Goal: Task Accomplishment & Management: Complete application form

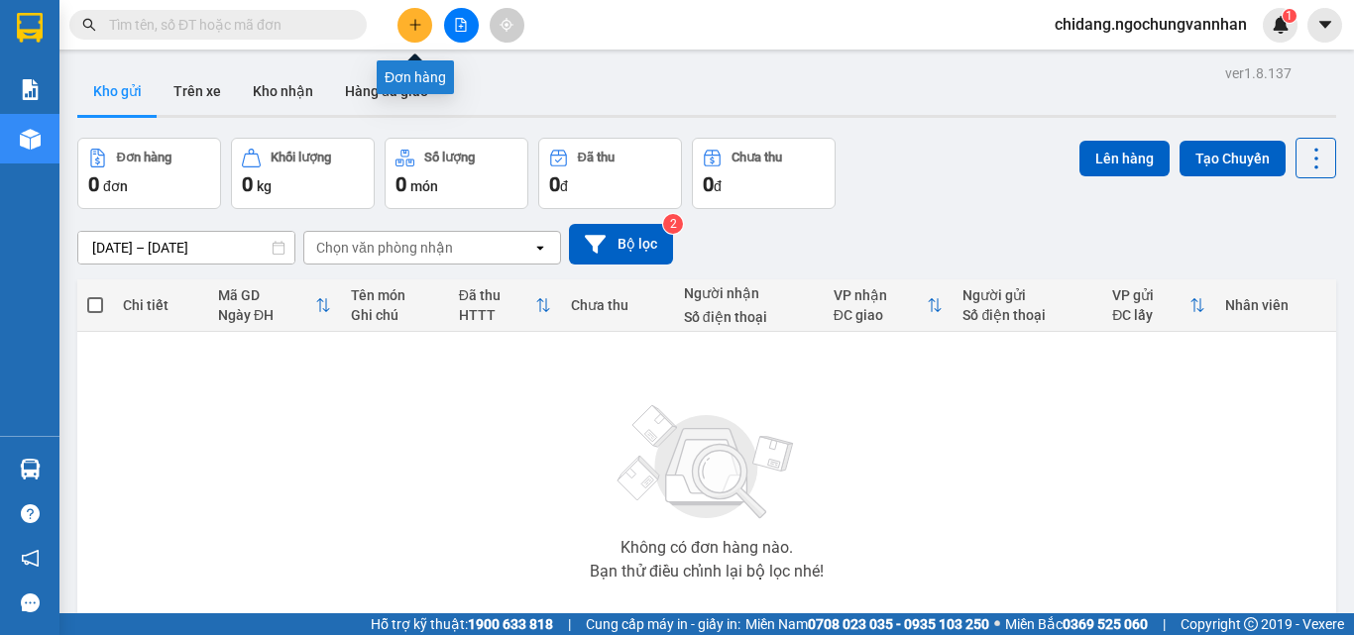
click at [424, 32] on button at bounding box center [414, 25] width 35 height 35
click at [424, 32] on body "Kết quả tìm kiếm ( 0 ) Bộ lọc No Data chidang.ngochungvannhan 1 Báo cáo Kho hàn…" at bounding box center [677, 317] width 1354 height 635
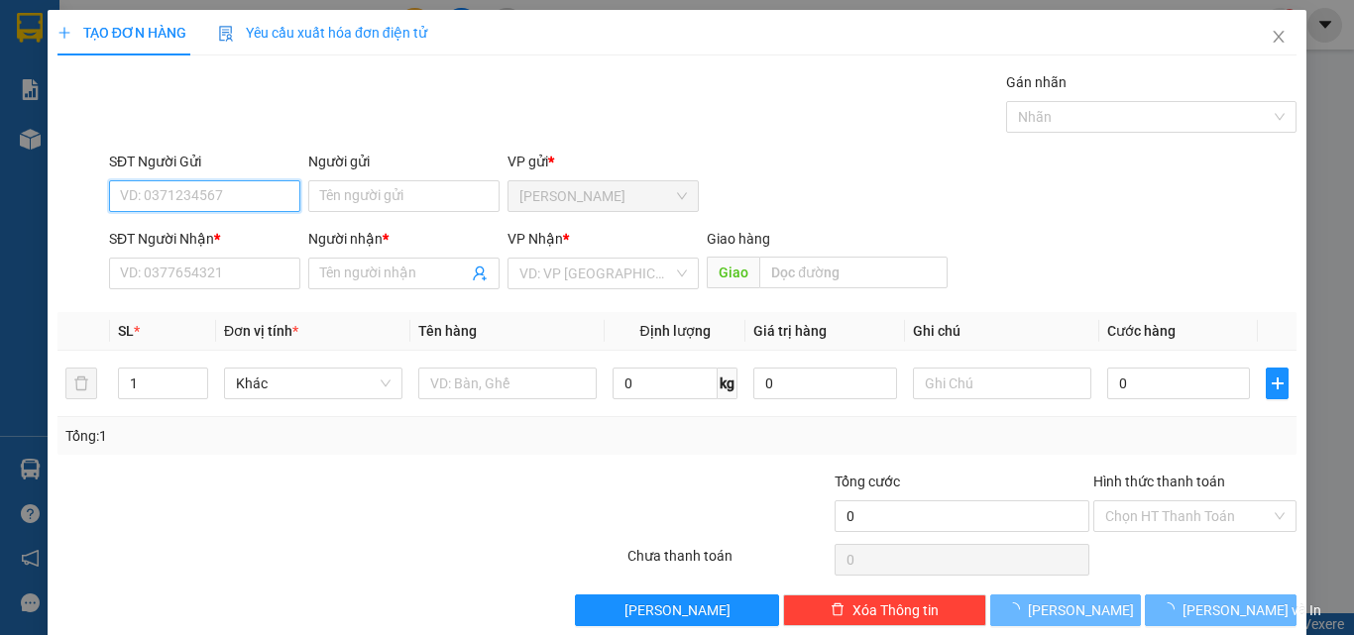
click at [212, 192] on input "SĐT Người Gửi" at bounding box center [204, 196] width 191 height 32
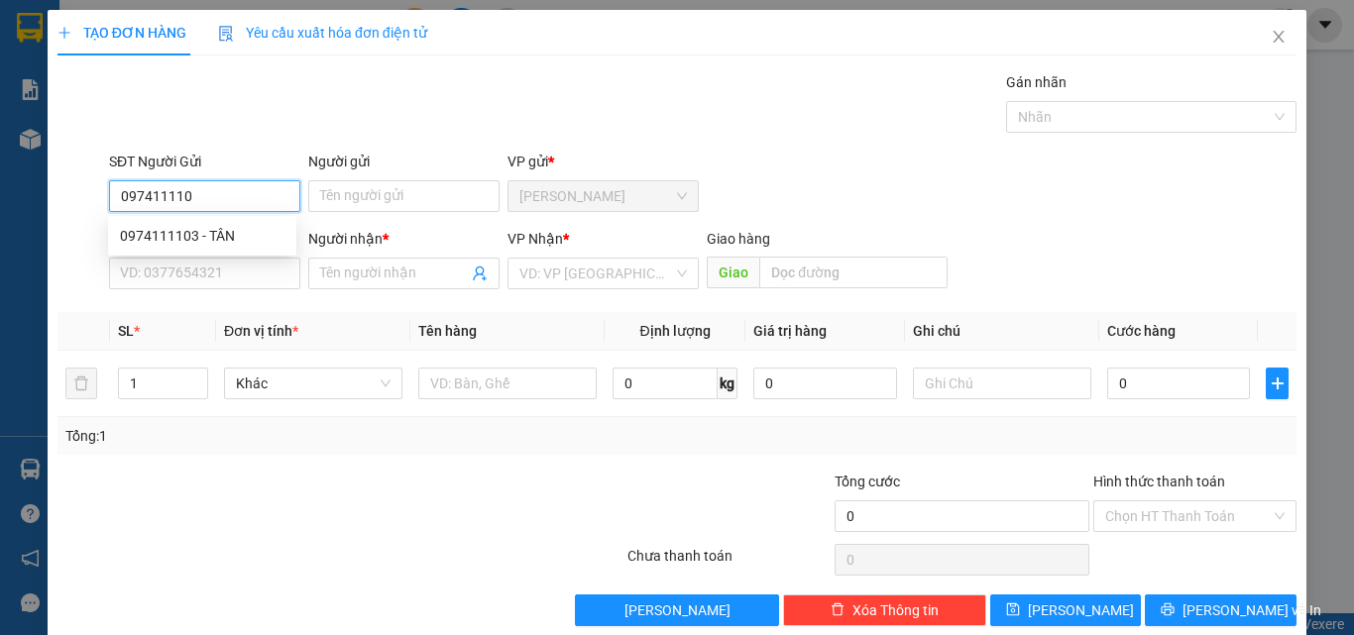
type input "0974111103"
click at [176, 235] on div "0974111103 - TÂN" at bounding box center [202, 236] width 165 height 22
type input "TÂN"
type input "0367651717"
type input "THIỆN"
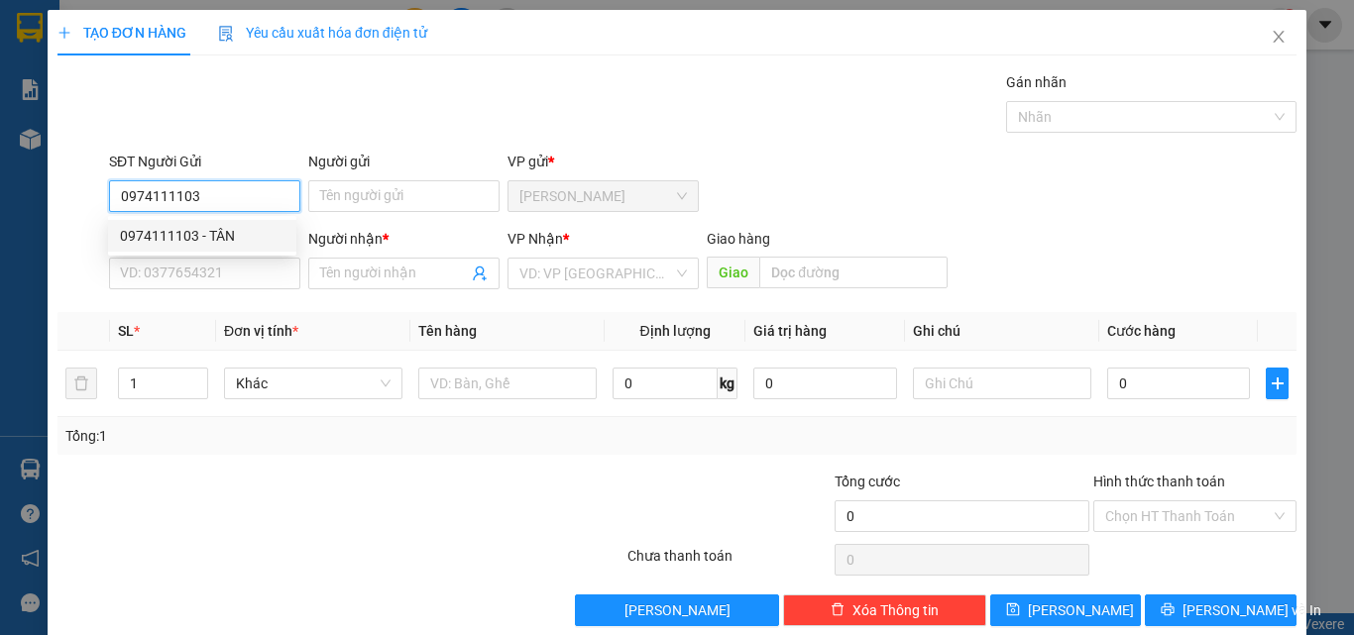
type input "KỲ ANH"
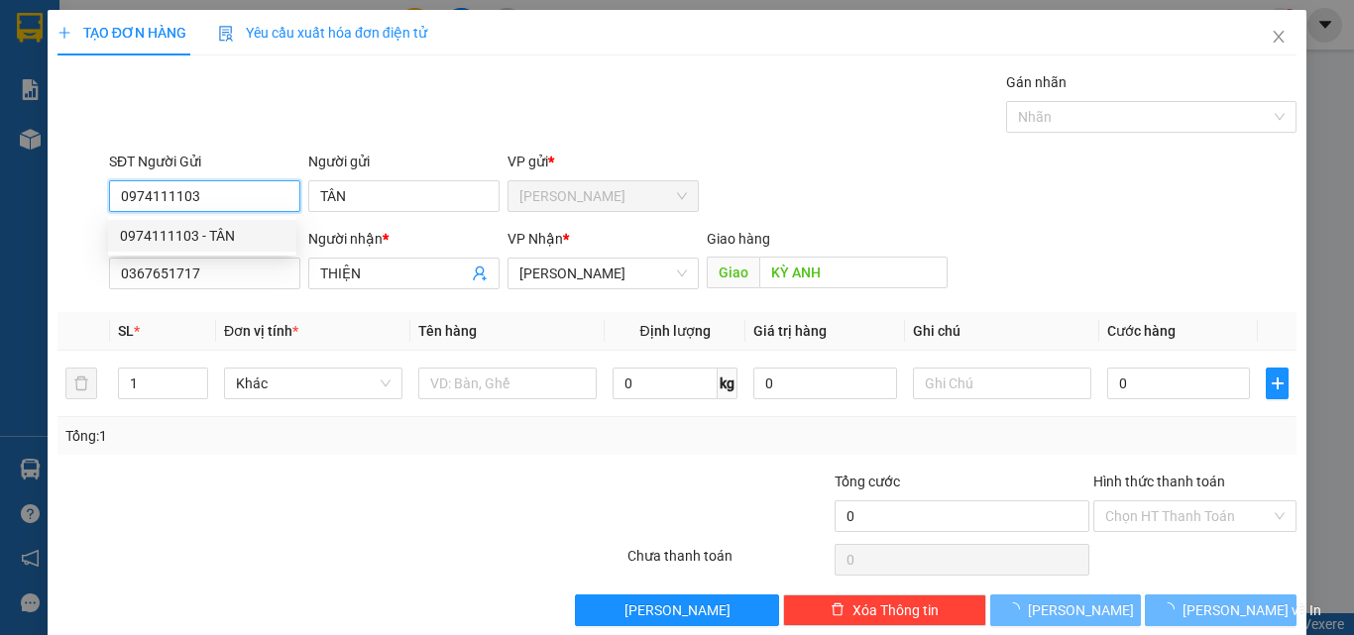
type input "150.000"
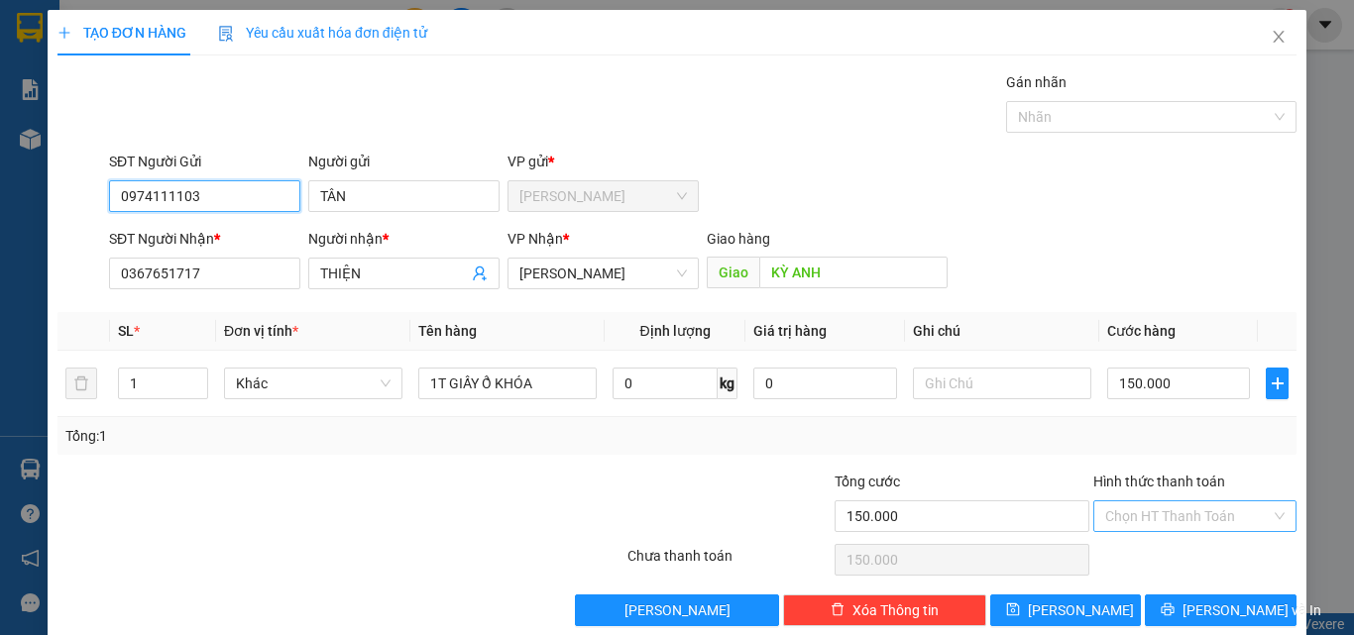
type input "0974111103"
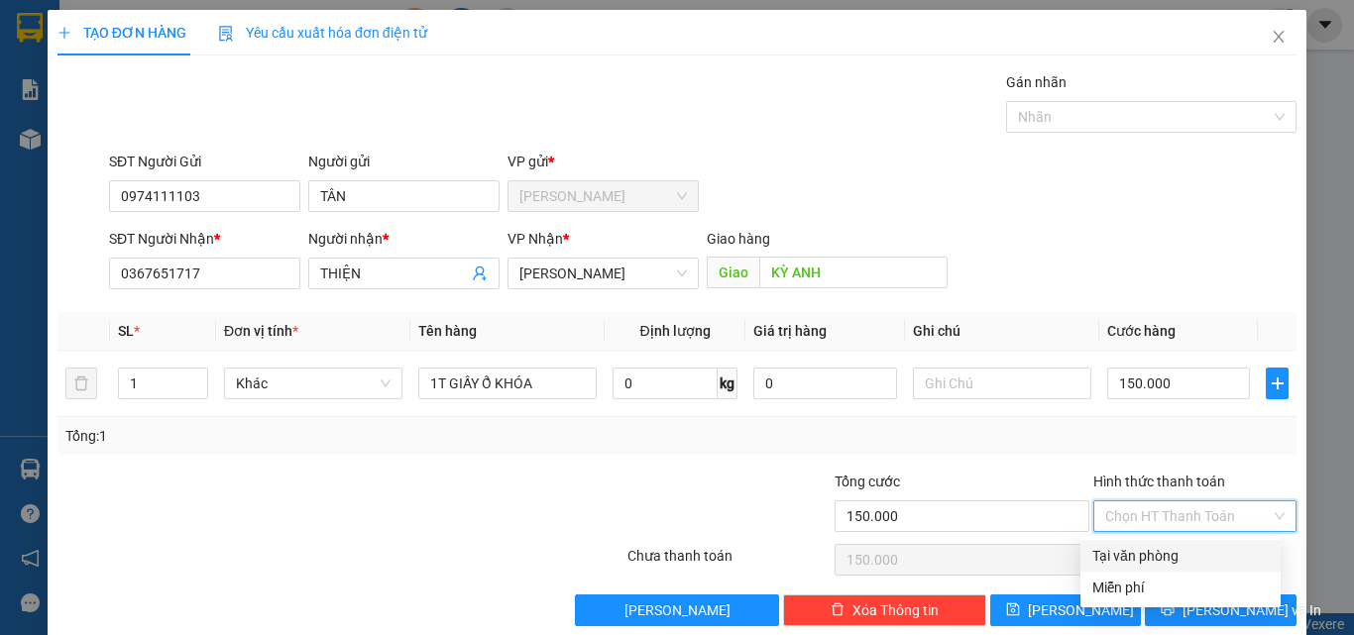
click at [1140, 507] on input "Hình thức thanh toán" at bounding box center [1188, 517] width 166 height 30
click at [1137, 555] on div "Tại văn phòng" at bounding box center [1180, 556] width 176 height 22
type input "0"
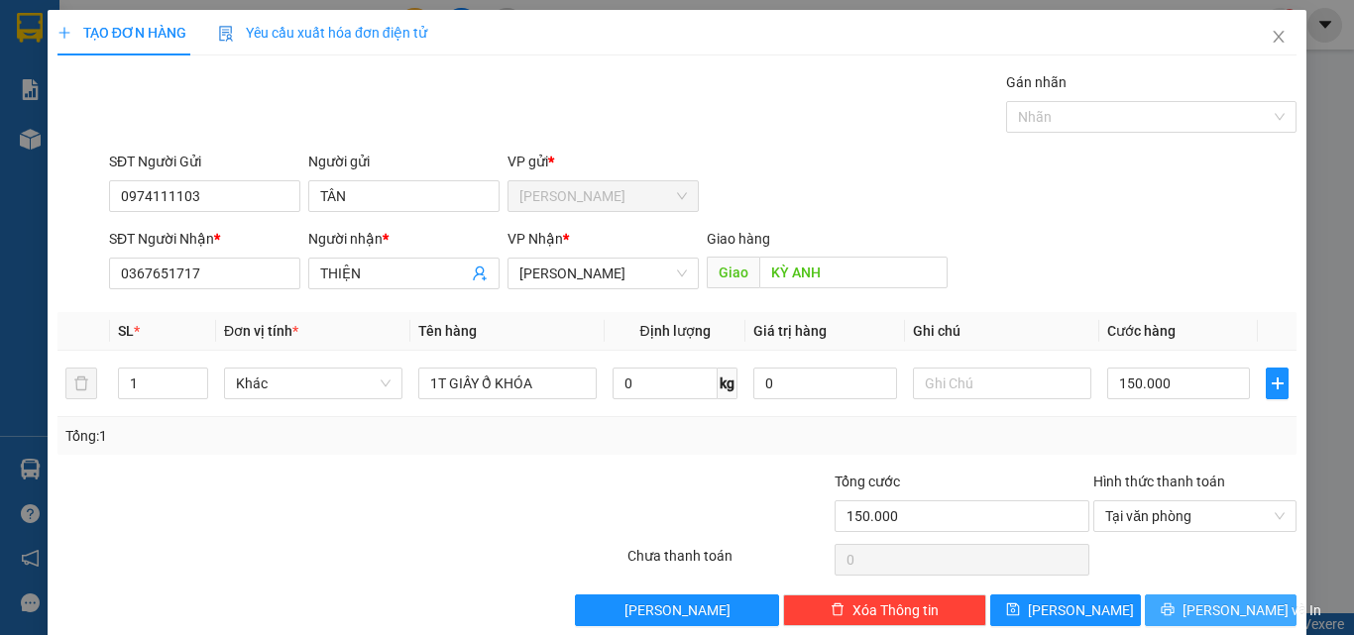
click at [1193, 611] on span "[PERSON_NAME] và In" at bounding box center [1251, 611] width 139 height 22
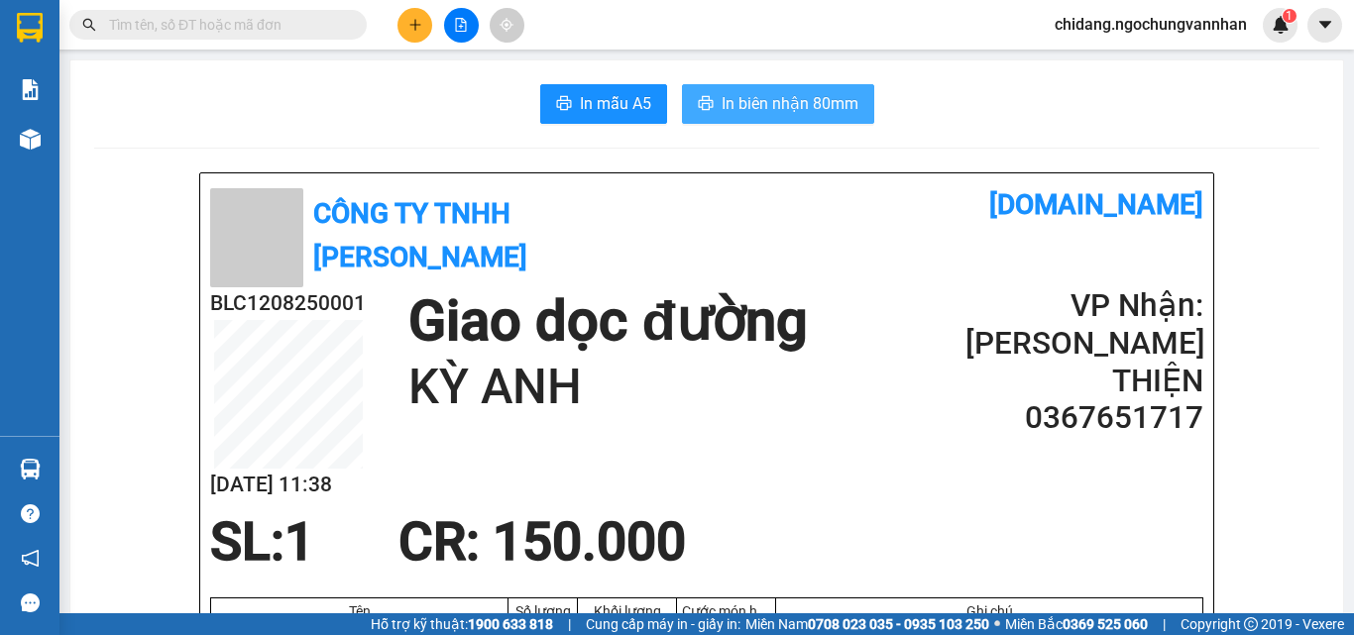
click at [762, 113] on span "In biên nhận 80mm" at bounding box center [790, 103] width 137 height 25
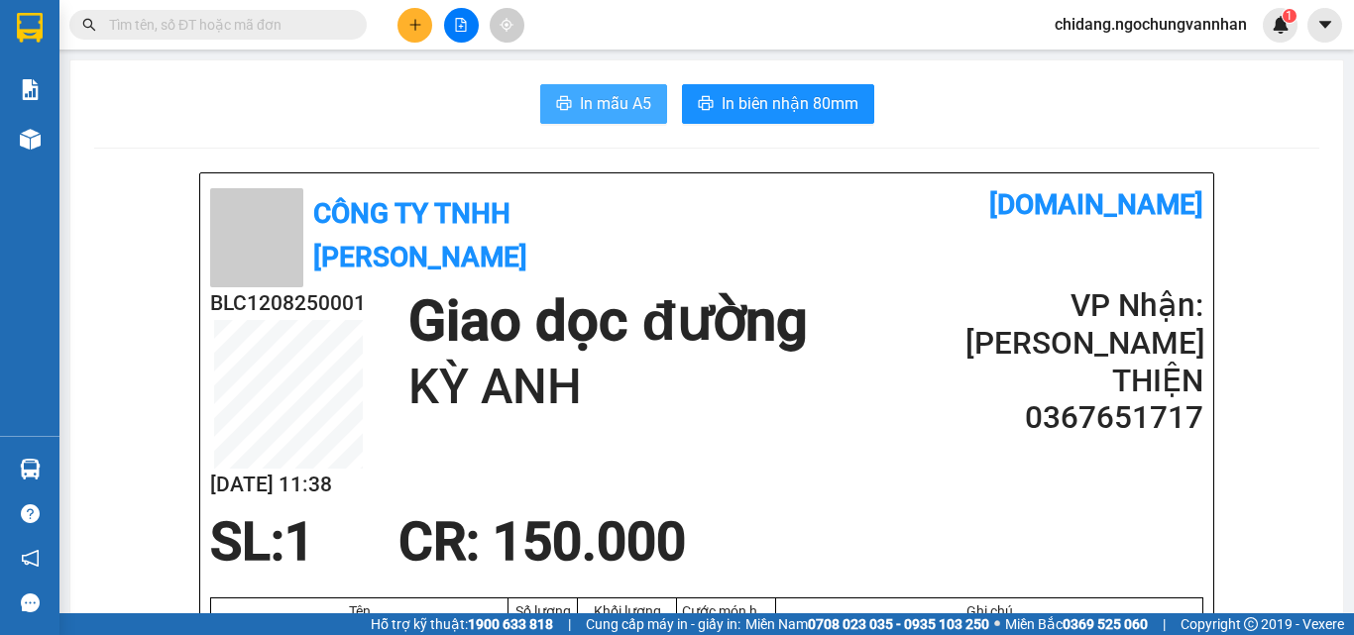
click at [599, 95] on span "In mẫu A5" at bounding box center [615, 103] width 71 height 25
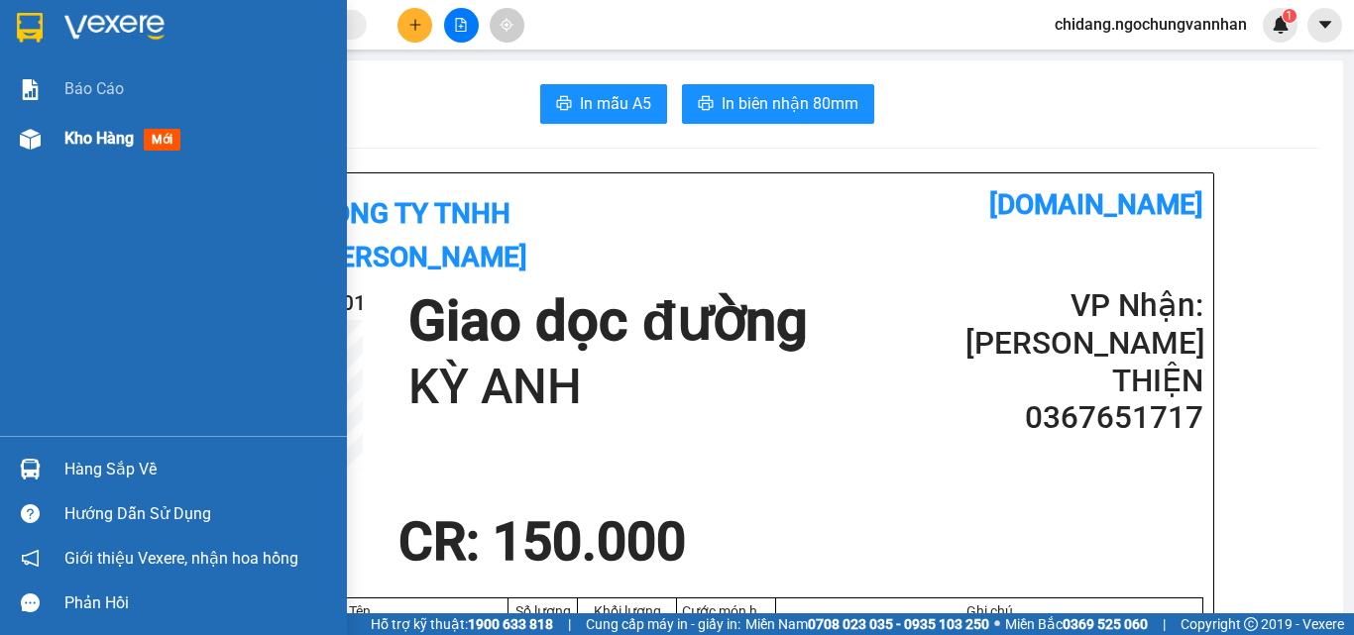
click at [83, 137] on span "Kho hàng" at bounding box center [98, 138] width 69 height 19
